Goal: Task Accomplishment & Management: Use online tool/utility

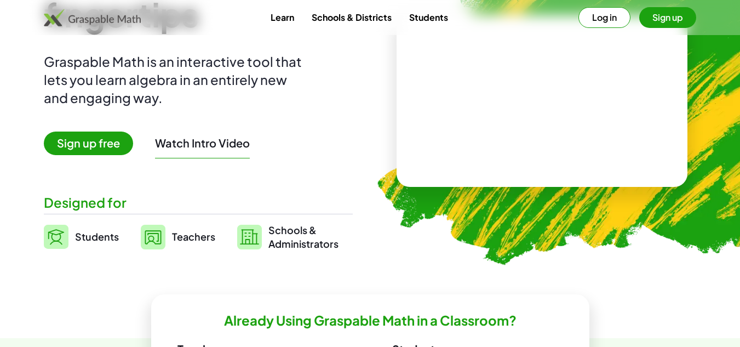
scroll to position [132, 0]
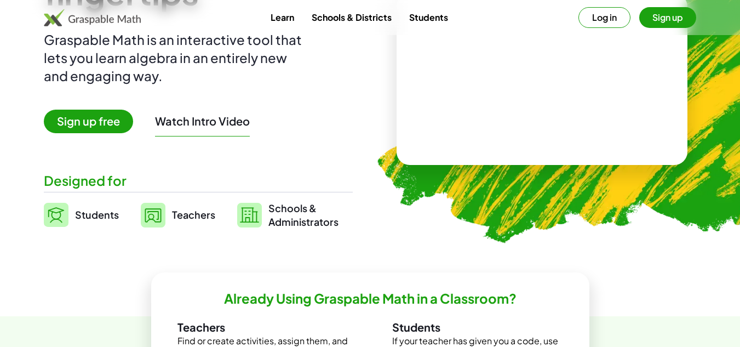
click at [196, 219] on span "Teachers" at bounding box center [193, 214] width 43 height 13
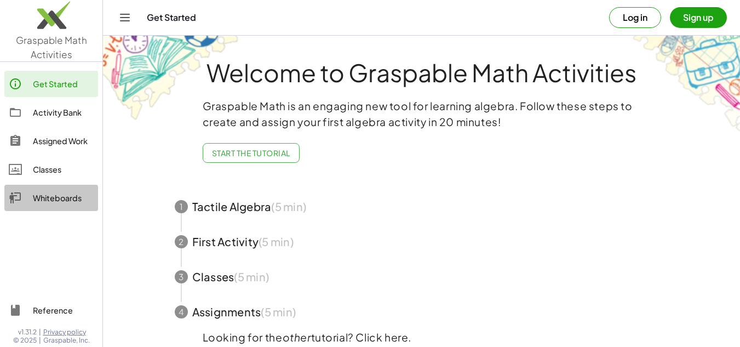
click at [24, 197] on div at bounding box center [21, 197] width 24 height 13
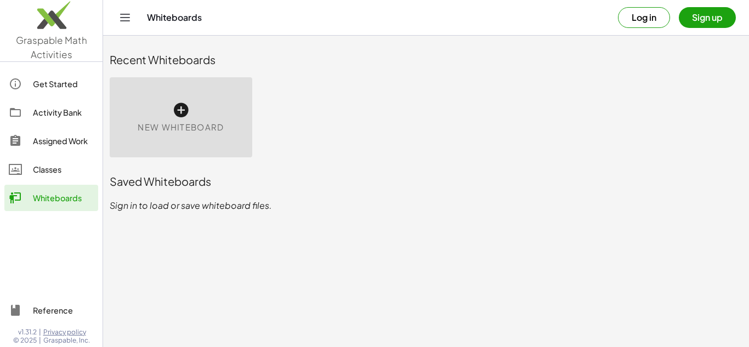
click at [176, 116] on icon at bounding box center [181, 110] width 18 height 18
